Goal: Task Accomplishment & Management: Use online tool/utility

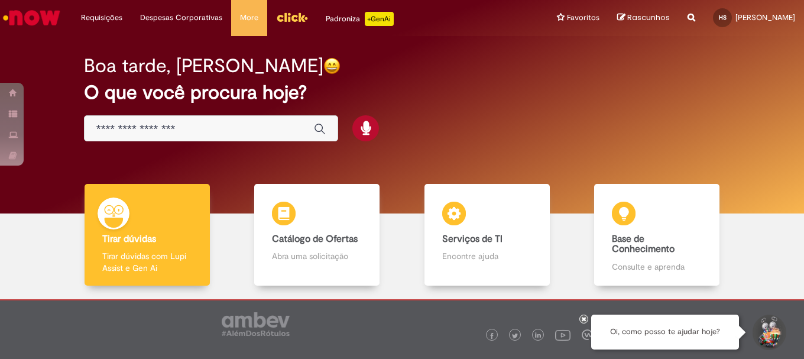
click at [148, 123] on input "Basta digitar aqui" at bounding box center [199, 129] width 206 height 14
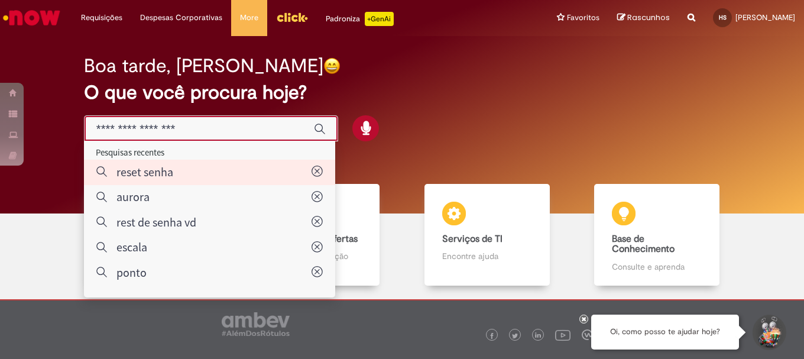
type input "**********"
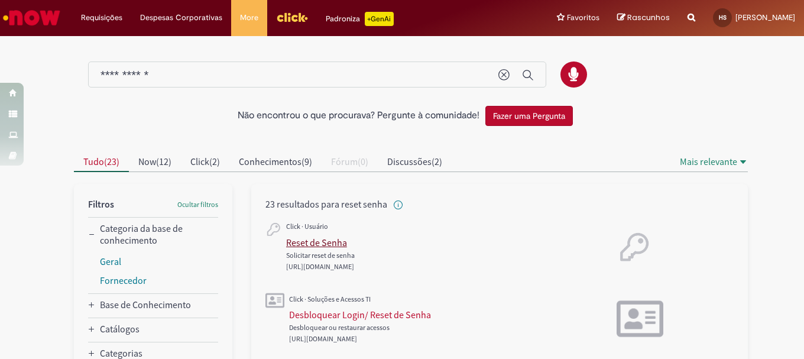
click at [287, 237] on div "Reset de Senha" at bounding box center [316, 243] width 61 height 12
click at [334, 311] on div "Desbloquear Login/ Reset de Senha" at bounding box center [360, 315] width 142 height 12
